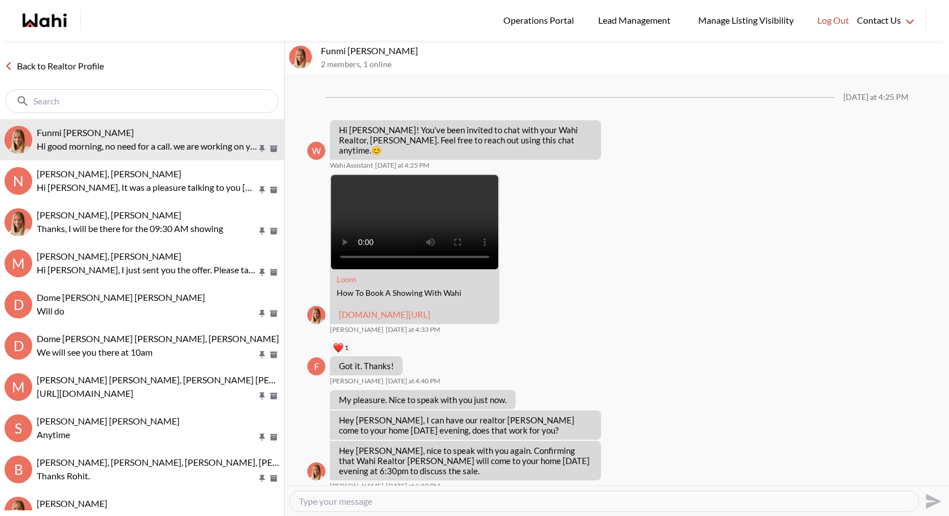
scroll to position [472, 0]
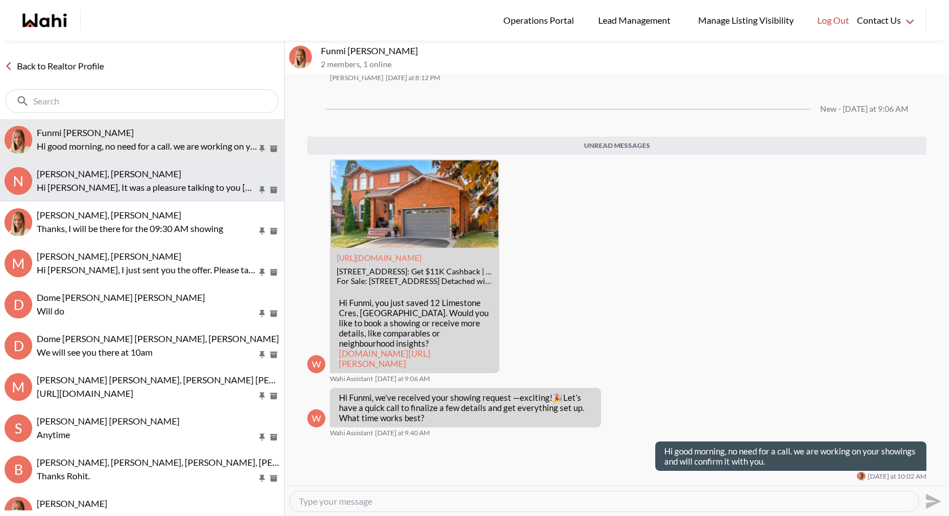
click at [123, 181] on p "Hi [PERSON_NAME], It was a pleasure talking to you [PERSON_NAME] will meet you …" at bounding box center [147, 188] width 220 height 14
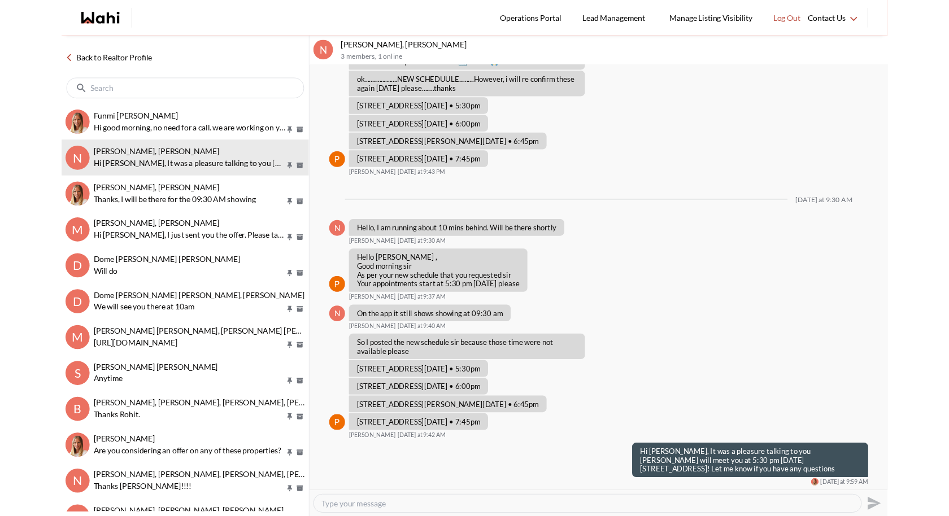
scroll to position [984, 0]
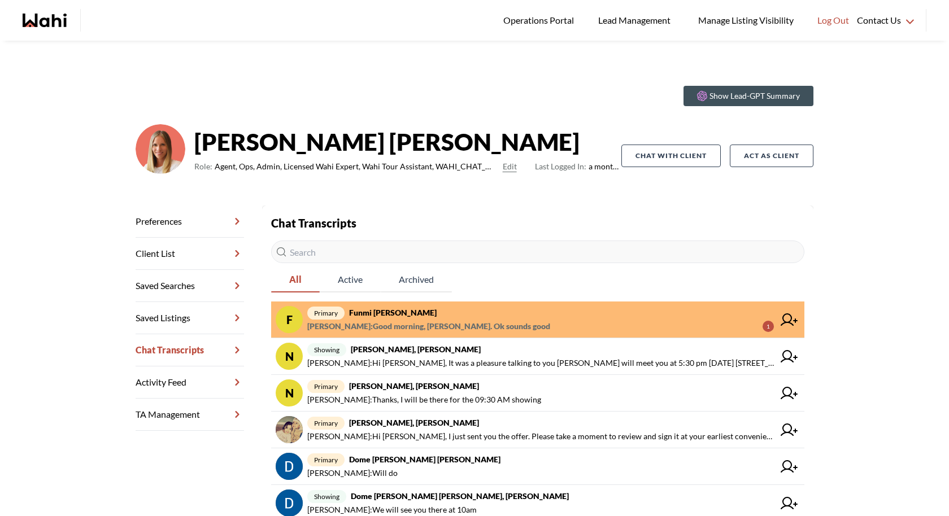
click at [489, 319] on span "primary Funmi Nowocien, Michelle" at bounding box center [540, 313] width 467 height 14
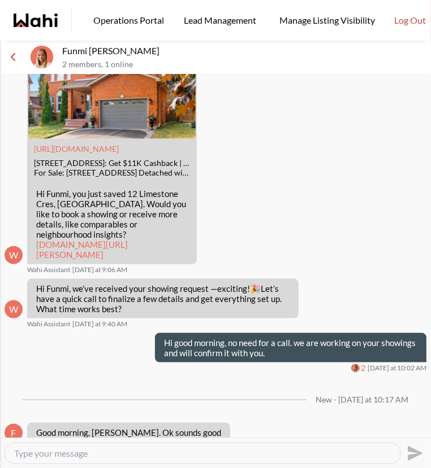
scroll to position [524, 0]
